Goal: Task Accomplishment & Management: Manage account settings

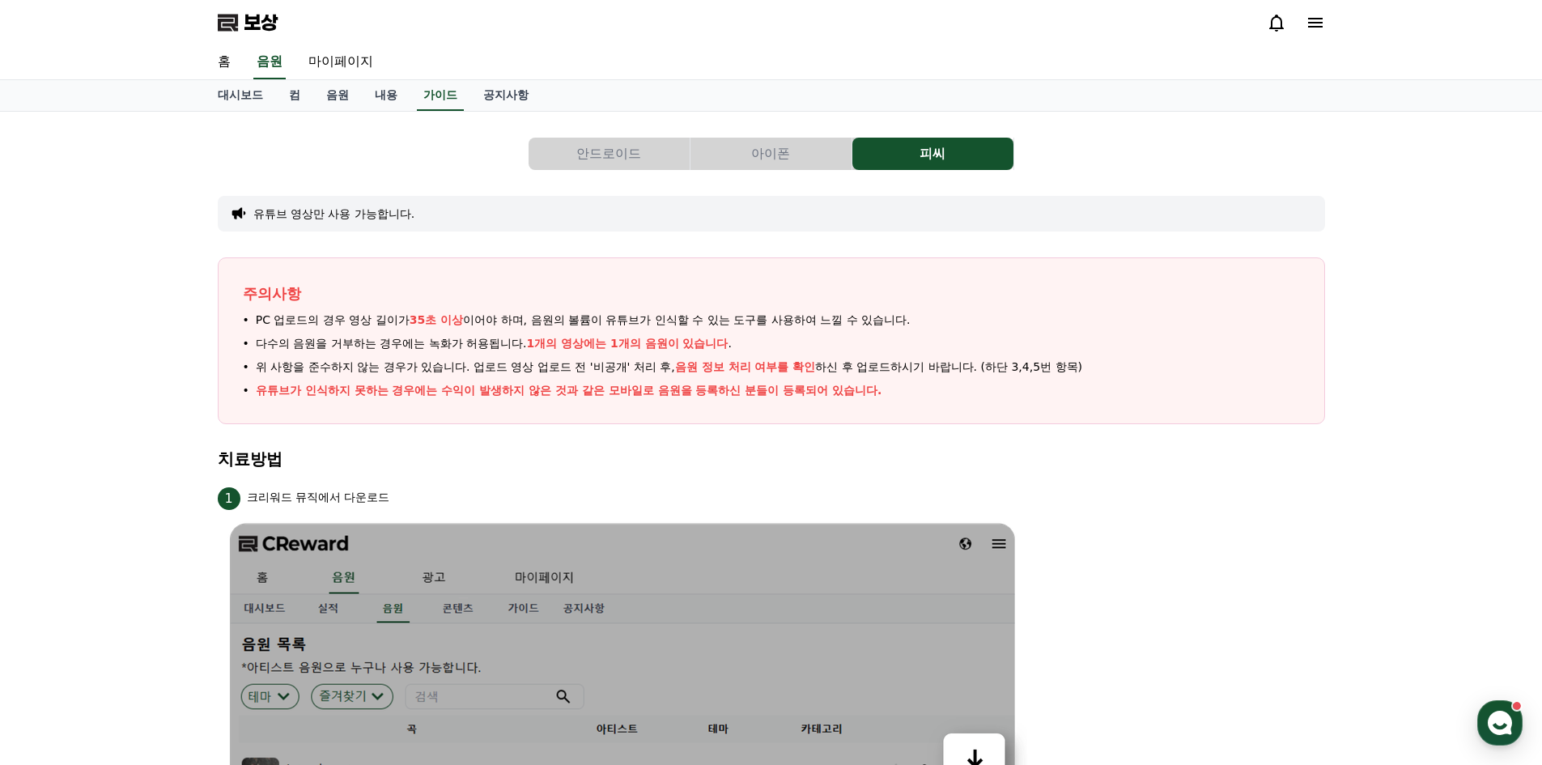
click at [239, 63] on link "홈" at bounding box center [224, 62] width 39 height 34
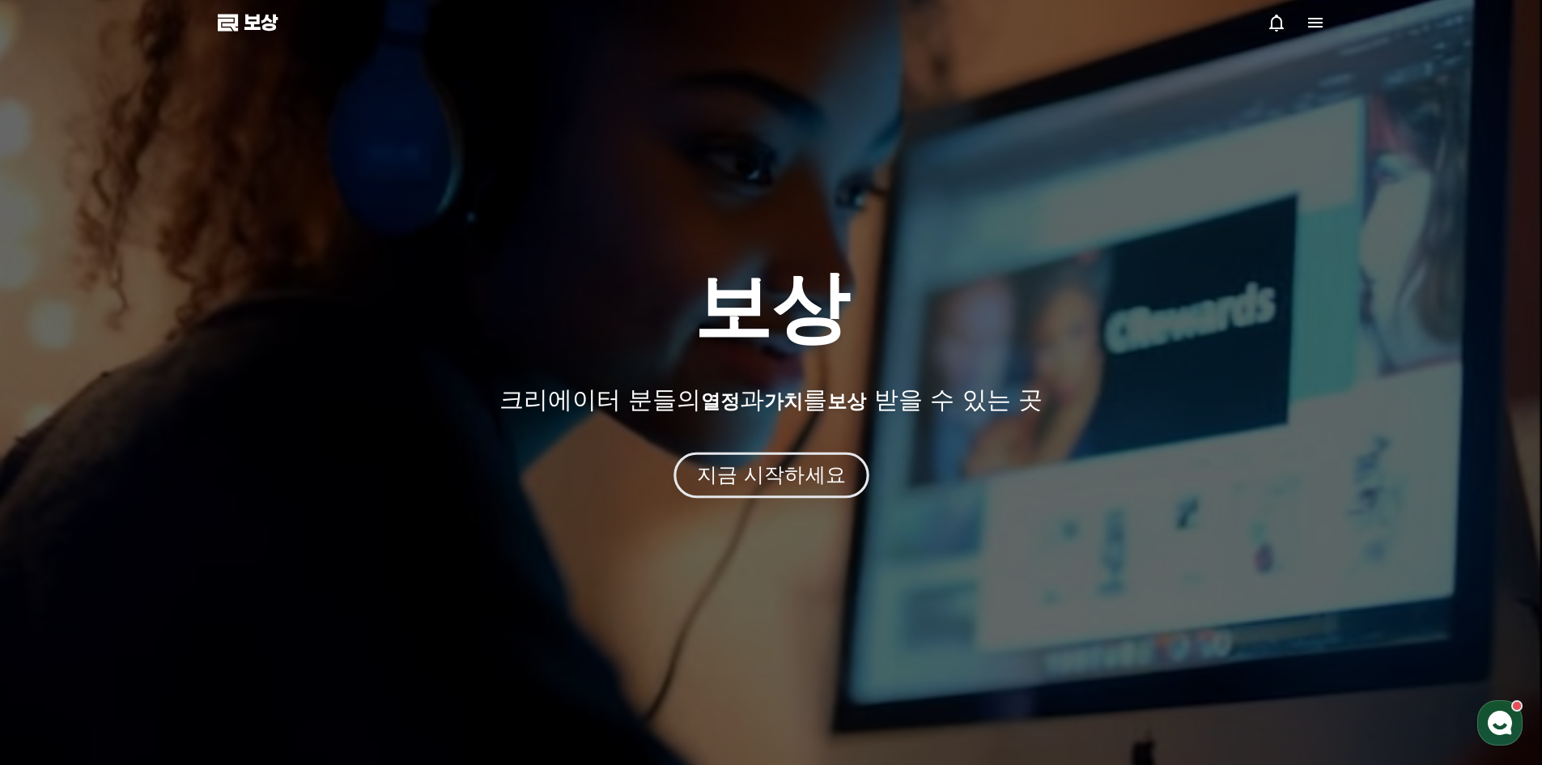
click at [779, 480] on font "지금 시작하세요" at bounding box center [770, 474] width 149 height 23
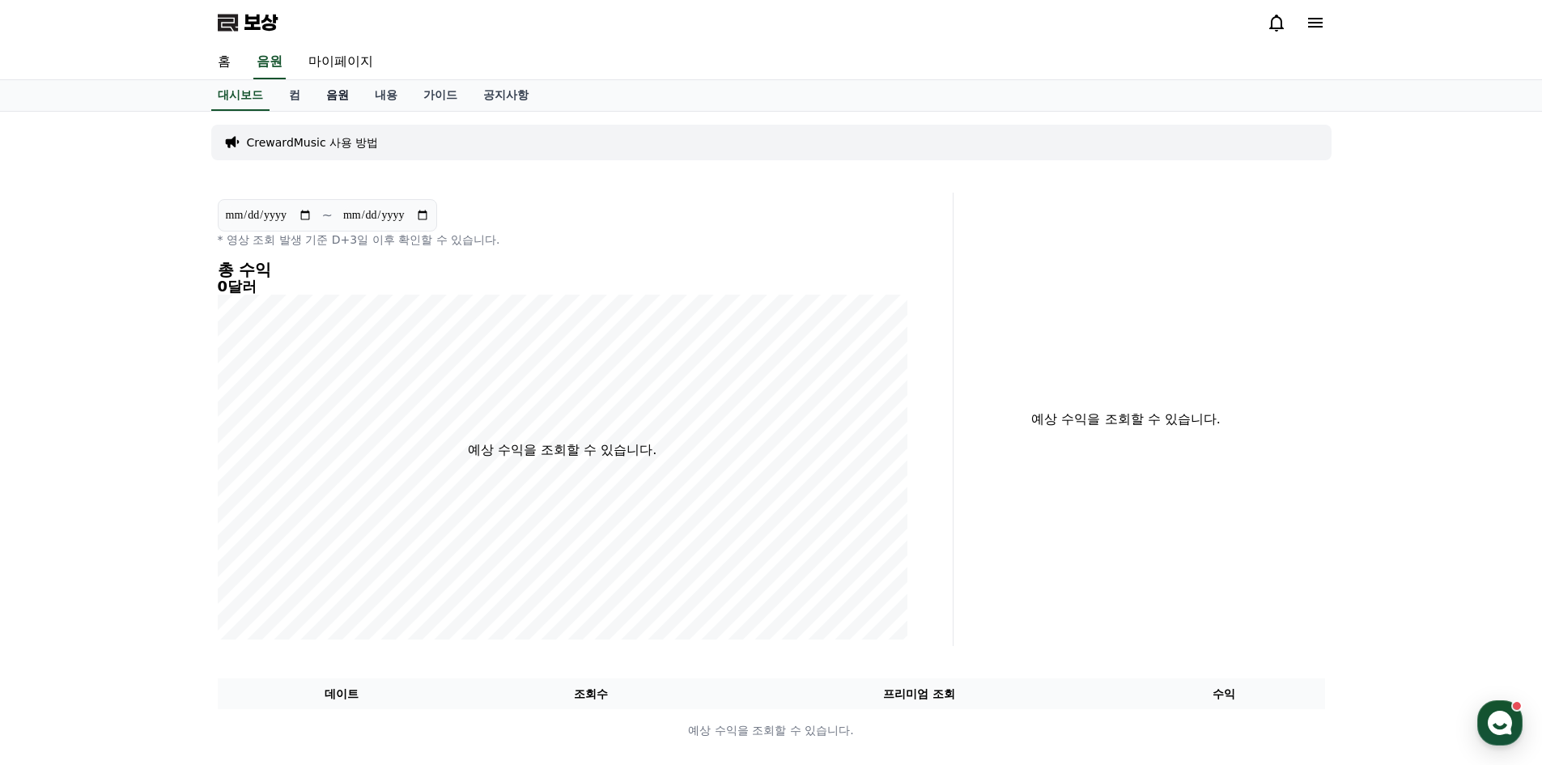
click at [322, 100] on link "음원" at bounding box center [337, 95] width 49 height 31
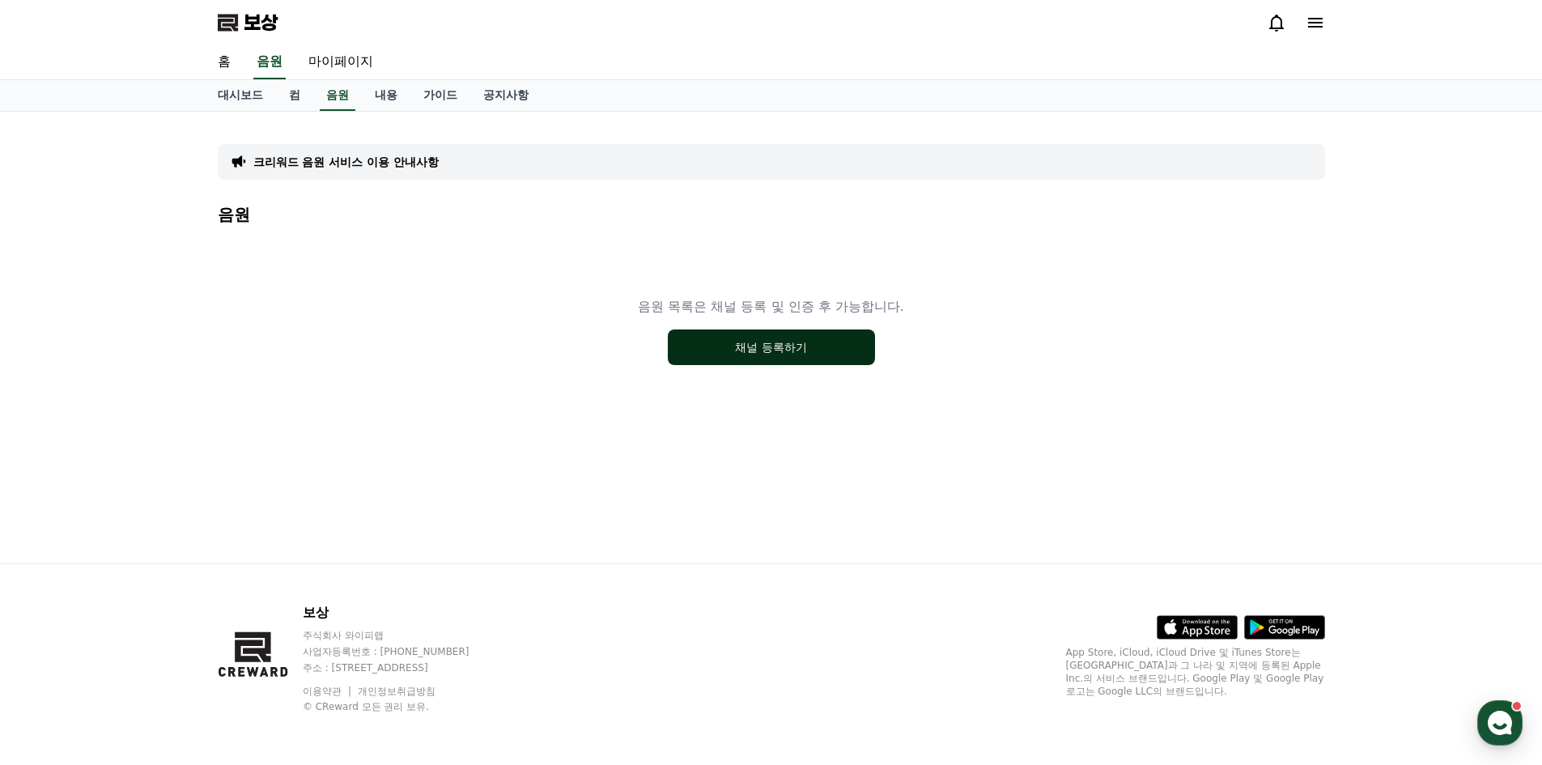
click at [758, 358] on button "채널 등록하기" at bounding box center [771, 347] width 207 height 36
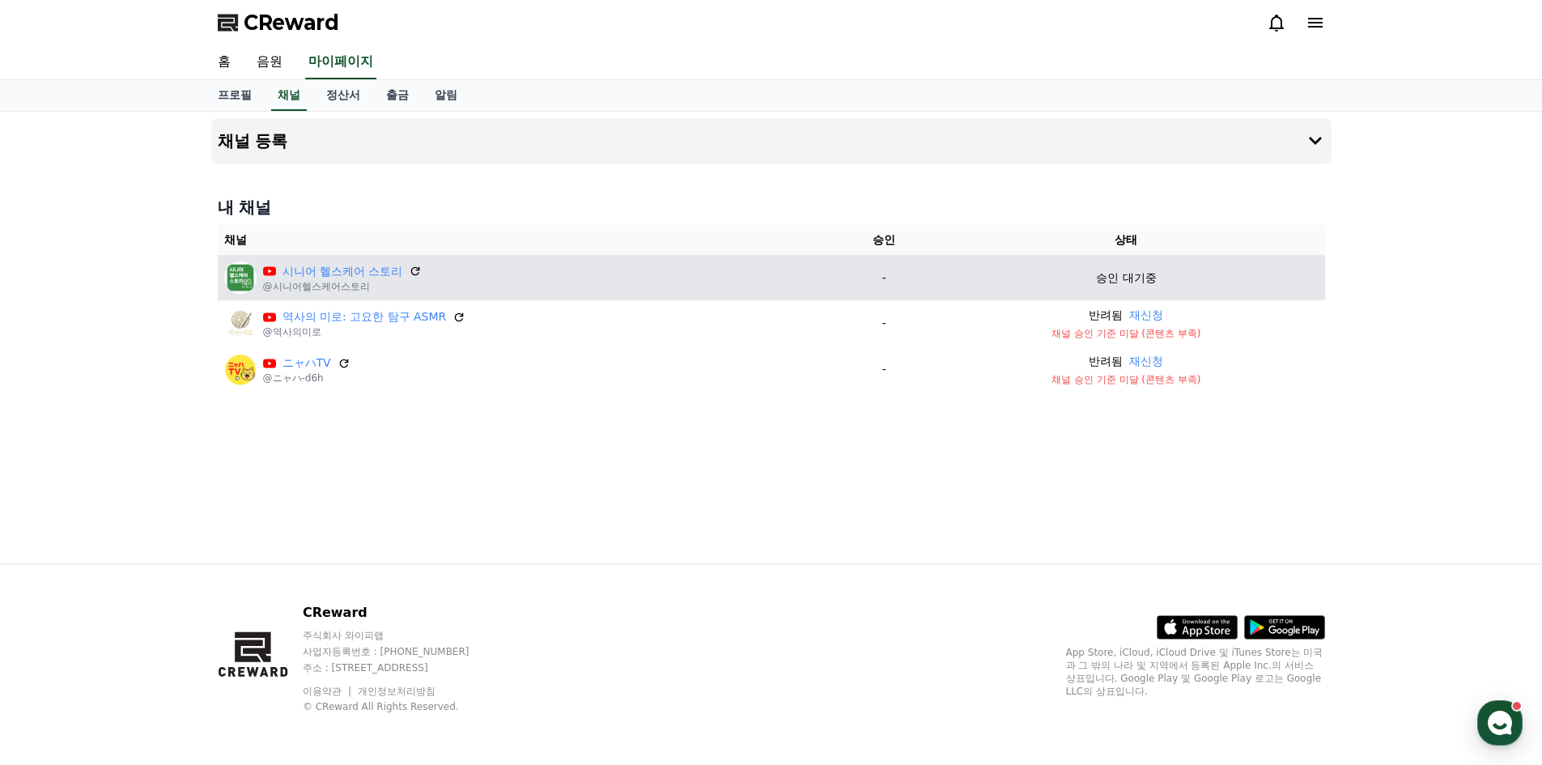
click at [1136, 281] on p "승인 대기중" at bounding box center [1126, 278] width 60 height 17
drag, startPoint x: 1114, startPoint y: 282, endPoint x: 1217, endPoint y: 288, distance: 103.0
click at [1217, 288] on td "승인 대기중" at bounding box center [1126, 277] width 397 height 45
click at [1242, 281] on div "승인 대기중" at bounding box center [1126, 278] width 384 height 17
